Goal: Information Seeking & Learning: Learn about a topic

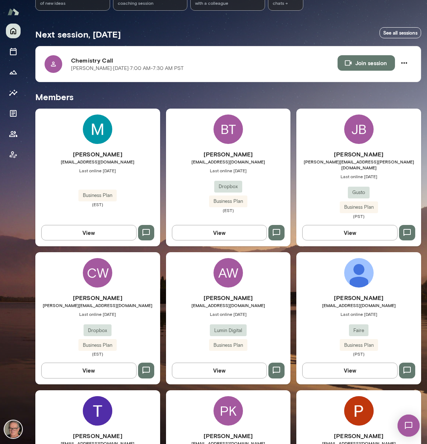
scroll to position [152, 0]
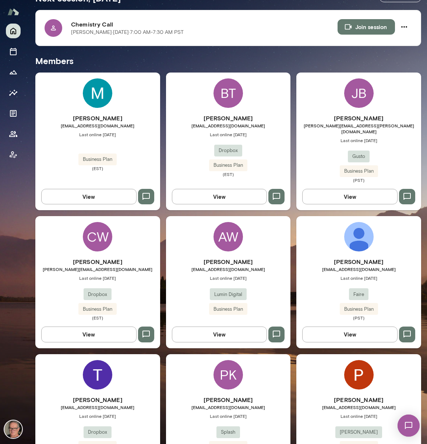
click at [207, 248] on div "AW [PERSON_NAME] [EMAIL_ADDRESS][DOMAIN_NAME] Last online [DATE] Lumin Digital …" at bounding box center [228, 282] width 125 height 132
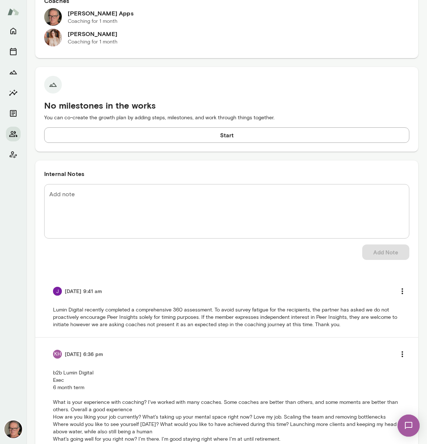
scroll to position [507, 0]
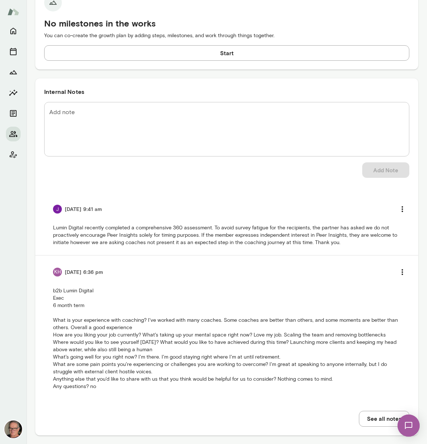
drag, startPoint x: 54, startPoint y: 320, endPoint x: 96, endPoint y: 362, distance: 59.8
click at [100, 388] on p "b2b Lumin Digital Exec 6 month term What is your experience with coaching? I've…" at bounding box center [226, 338] width 347 height 103
copy p "What is your experience with coaching? I've worked with many coaches. Some coac…"
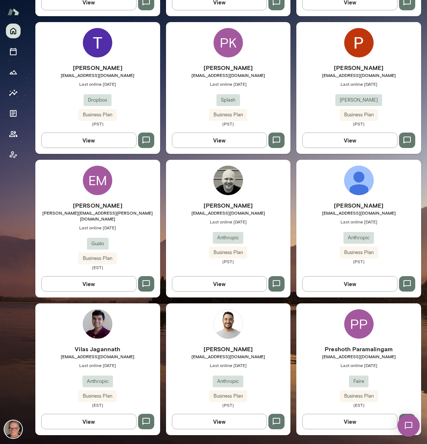
scroll to position [471, 0]
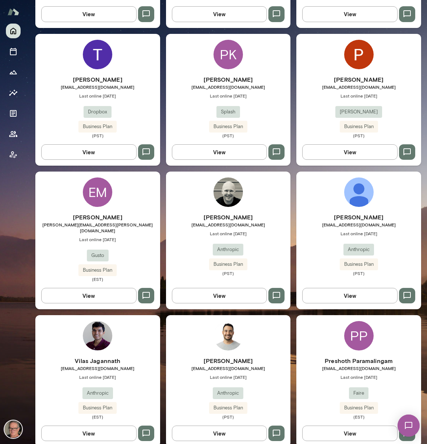
click at [252, 316] on div "[PERSON_NAME] [EMAIL_ADDRESS][DOMAIN_NAME] Last online [DATE] Anthropic Busines…" at bounding box center [228, 381] width 125 height 132
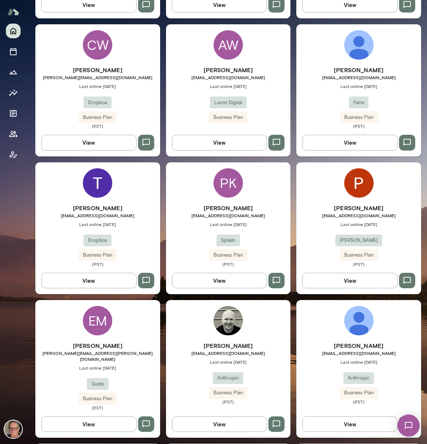
scroll to position [471, 0]
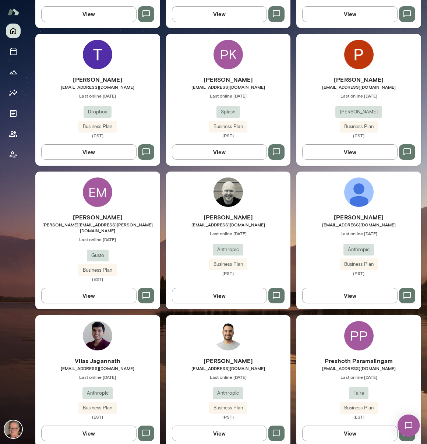
click at [129, 337] on div "Vilas Jagannath [EMAIL_ADDRESS][DOMAIN_NAME] Last online [DATE] Anthropic Busin…" at bounding box center [97, 381] width 125 height 132
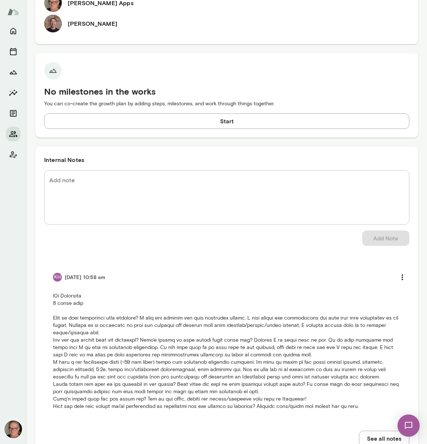
scroll to position [459, 0]
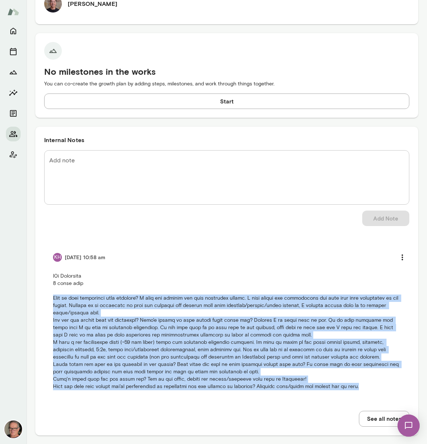
drag, startPoint x: 53, startPoint y: 299, endPoint x: 380, endPoint y: 389, distance: 339.2
click at [381, 389] on p at bounding box center [226, 331] width 347 height 118
copy p "What is your experience with coaching? I have had mentors and done trainings be…"
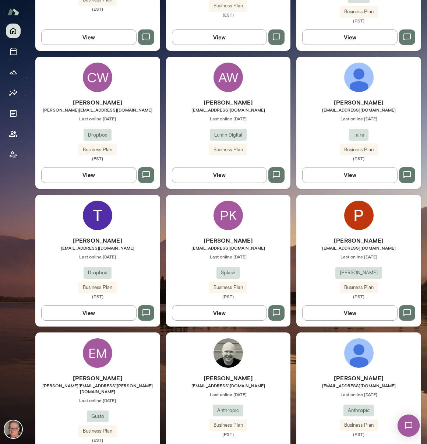
scroll to position [155, 0]
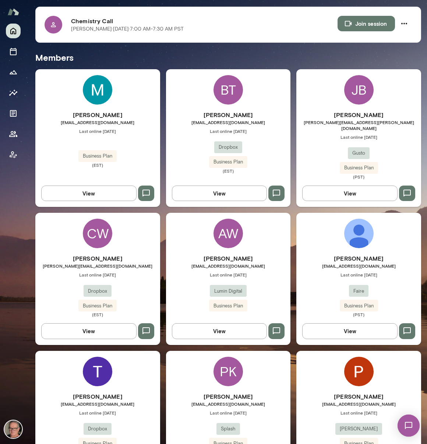
click at [211, 254] on h6 "[PERSON_NAME]" at bounding box center [228, 258] width 125 height 9
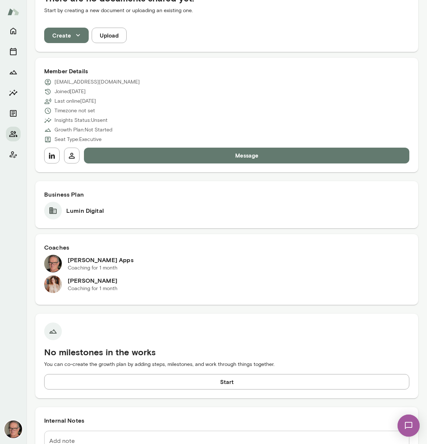
scroll to position [13, 0]
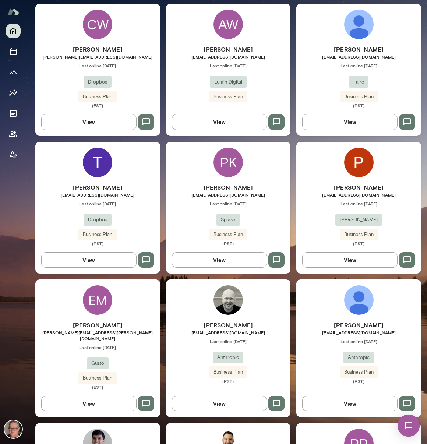
scroll to position [471, 0]
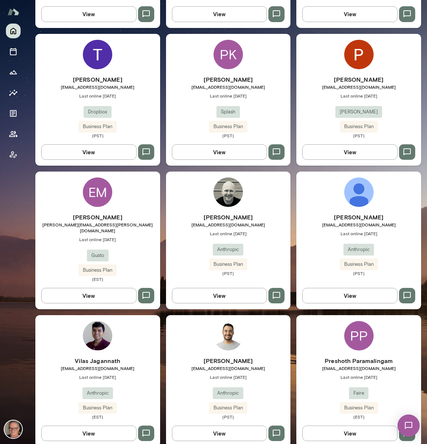
click at [106, 356] on h6 "Vilas Jagannath" at bounding box center [97, 360] width 125 height 9
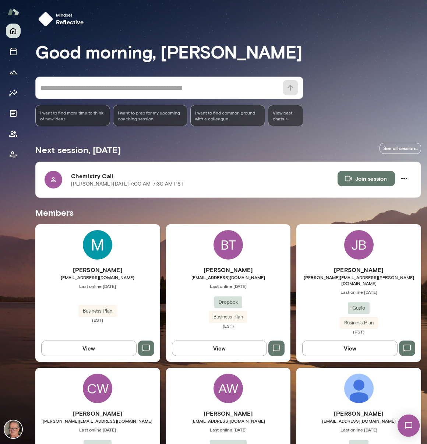
scroll to position [196, 0]
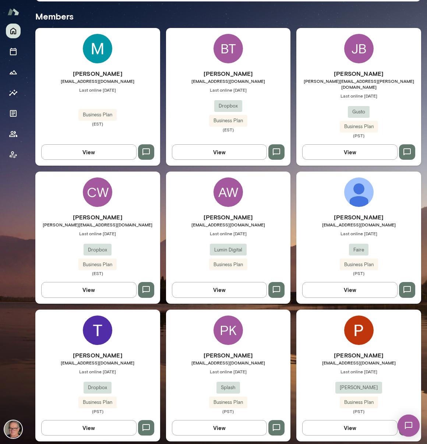
click at [234, 213] on h6 "[PERSON_NAME]" at bounding box center [228, 217] width 125 height 9
